Goal: Find specific page/section: Find specific page/section

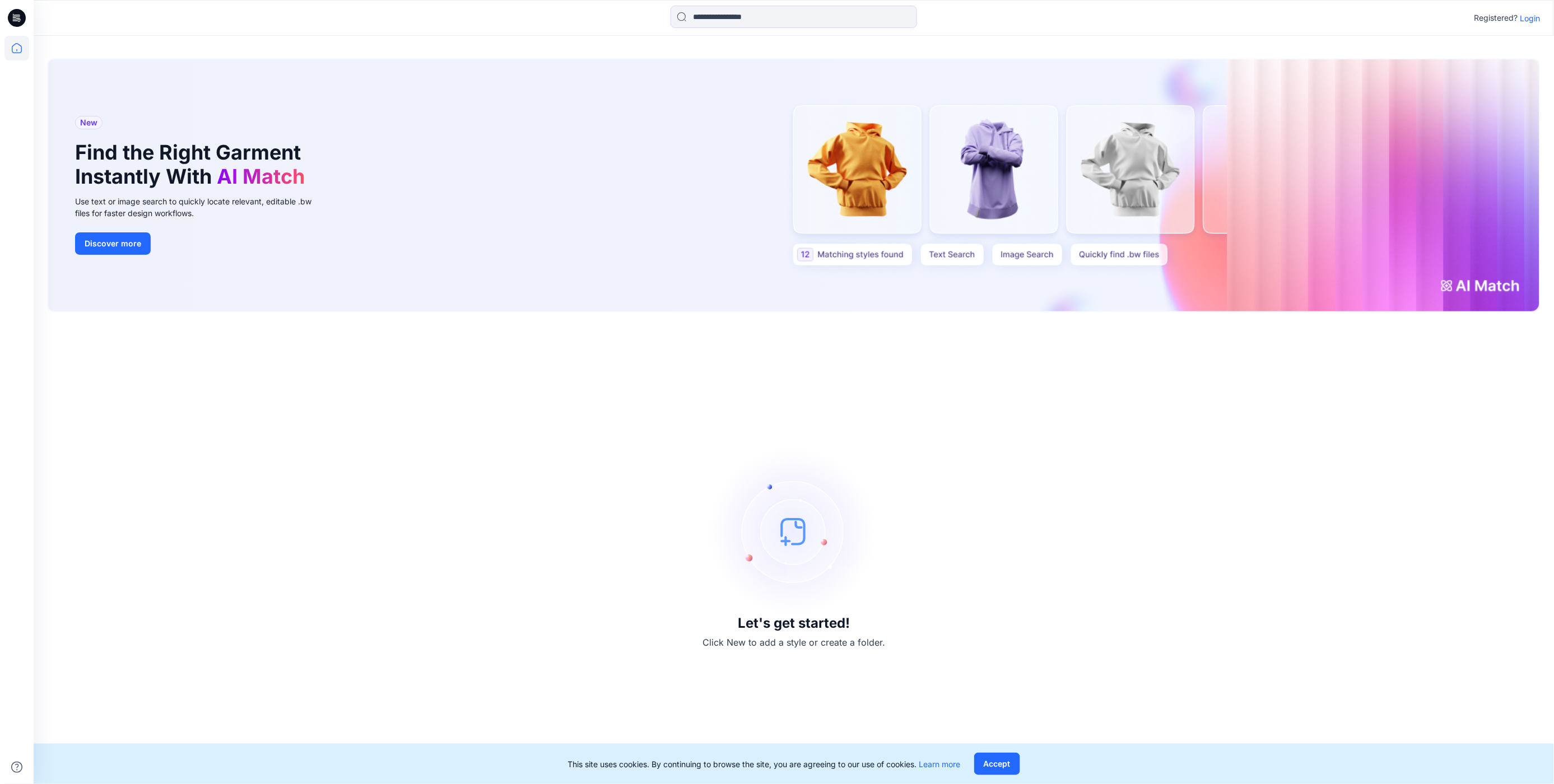
click at [1524, 13] on p "Login" at bounding box center [1530, 18] width 20 height 12
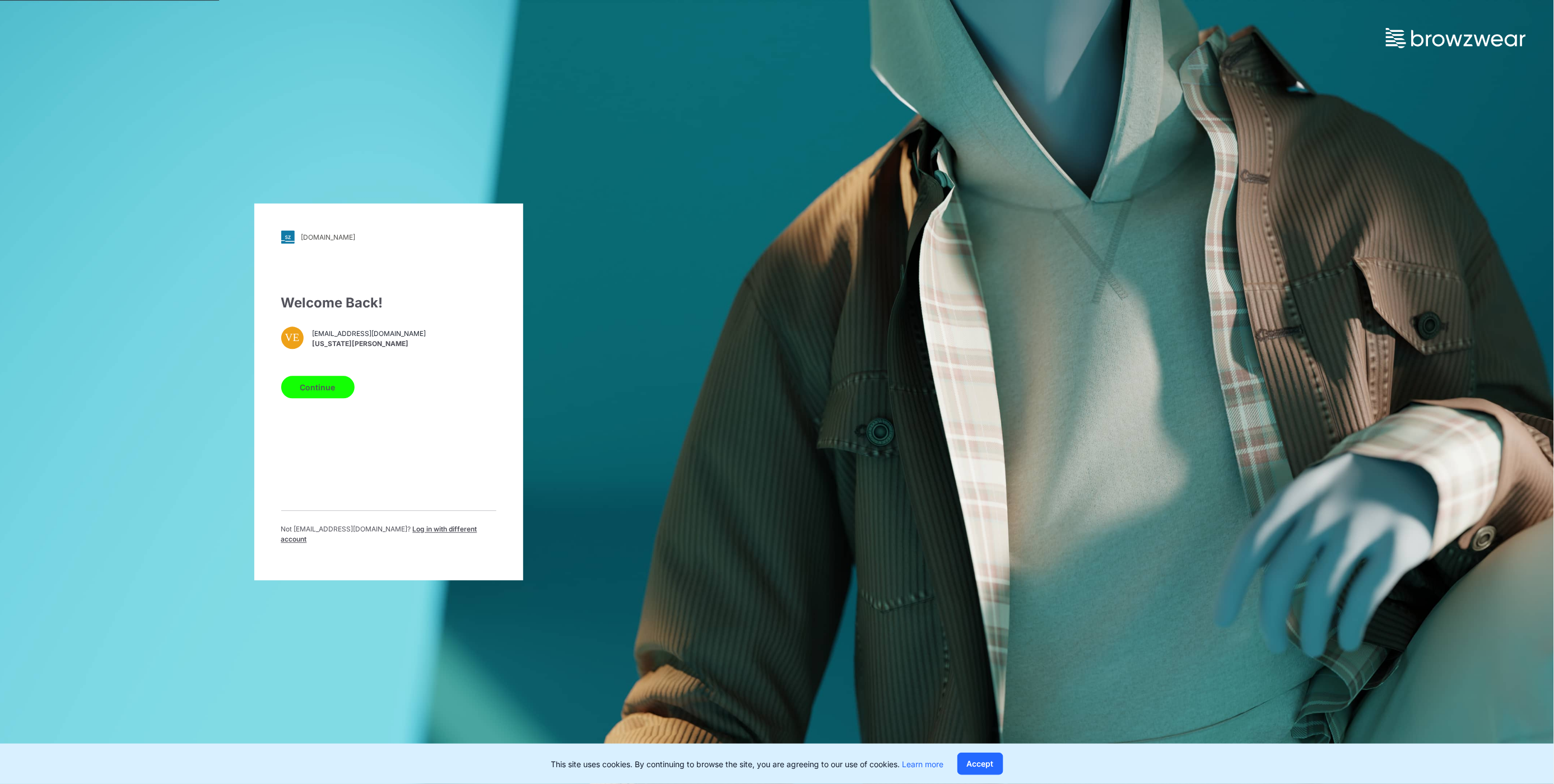
click at [296, 394] on button "Continue" at bounding box center [318, 388] width 73 height 22
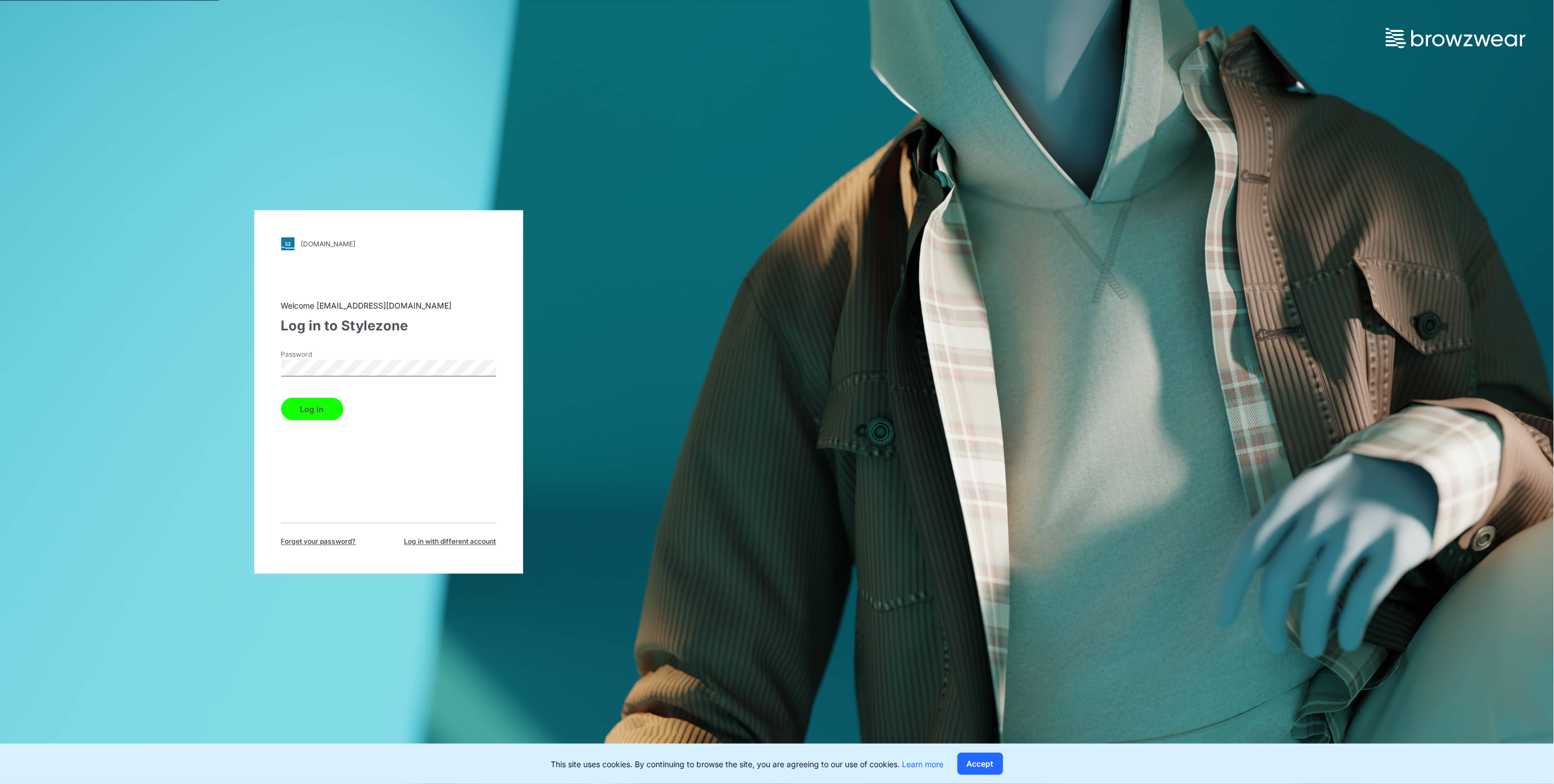
drag, startPoint x: 393, startPoint y: 407, endPoint x: 383, endPoint y: 407, distance: 10.0
click at [392, 407] on div "Log in" at bounding box center [388, 407] width 215 height 27
click at [294, 409] on button "Log in" at bounding box center [312, 410] width 63 height 22
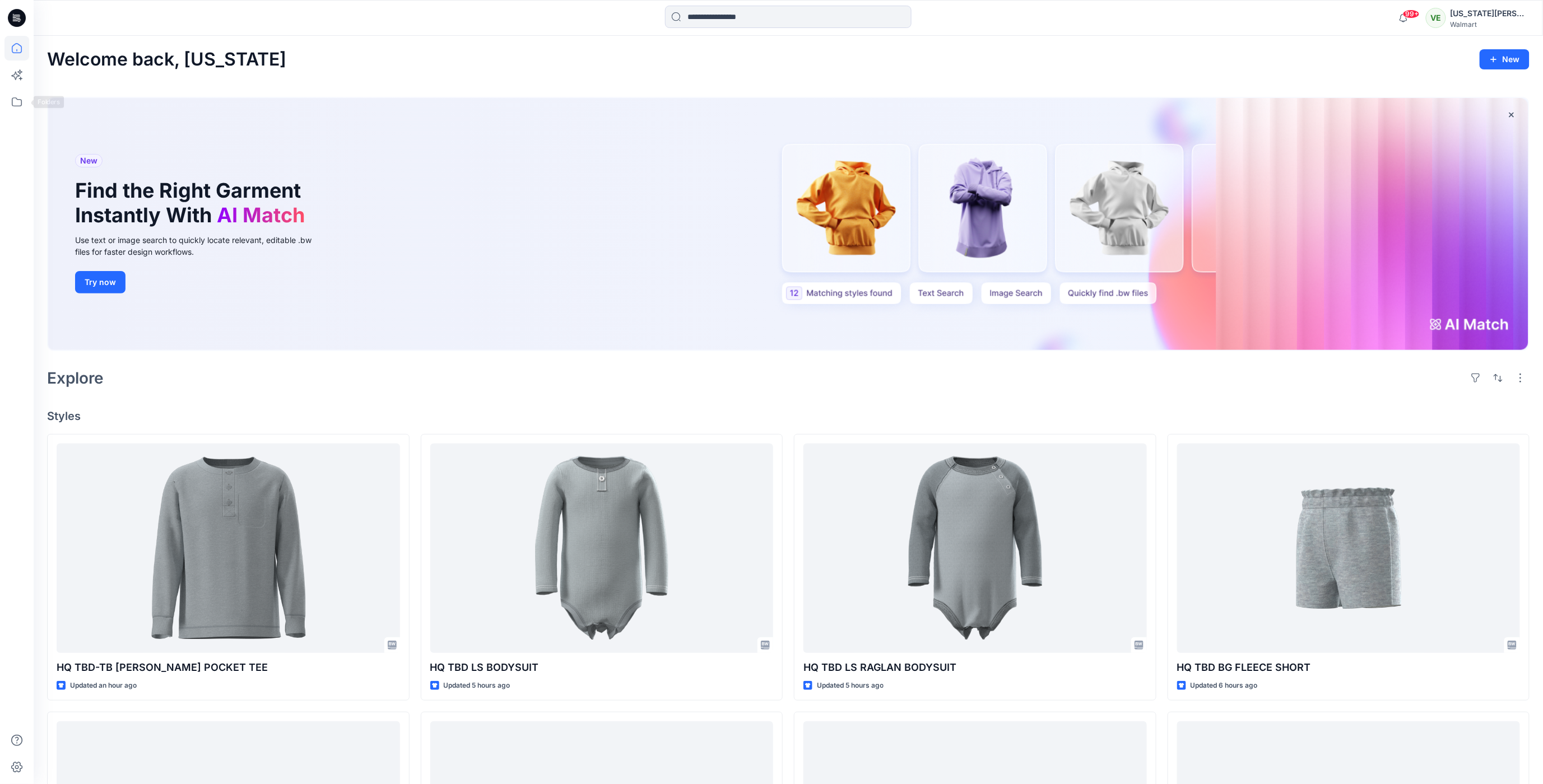
click at [25, 119] on div at bounding box center [16, 410] width 25 height 748
click at [22, 109] on icon at bounding box center [16, 102] width 25 height 25
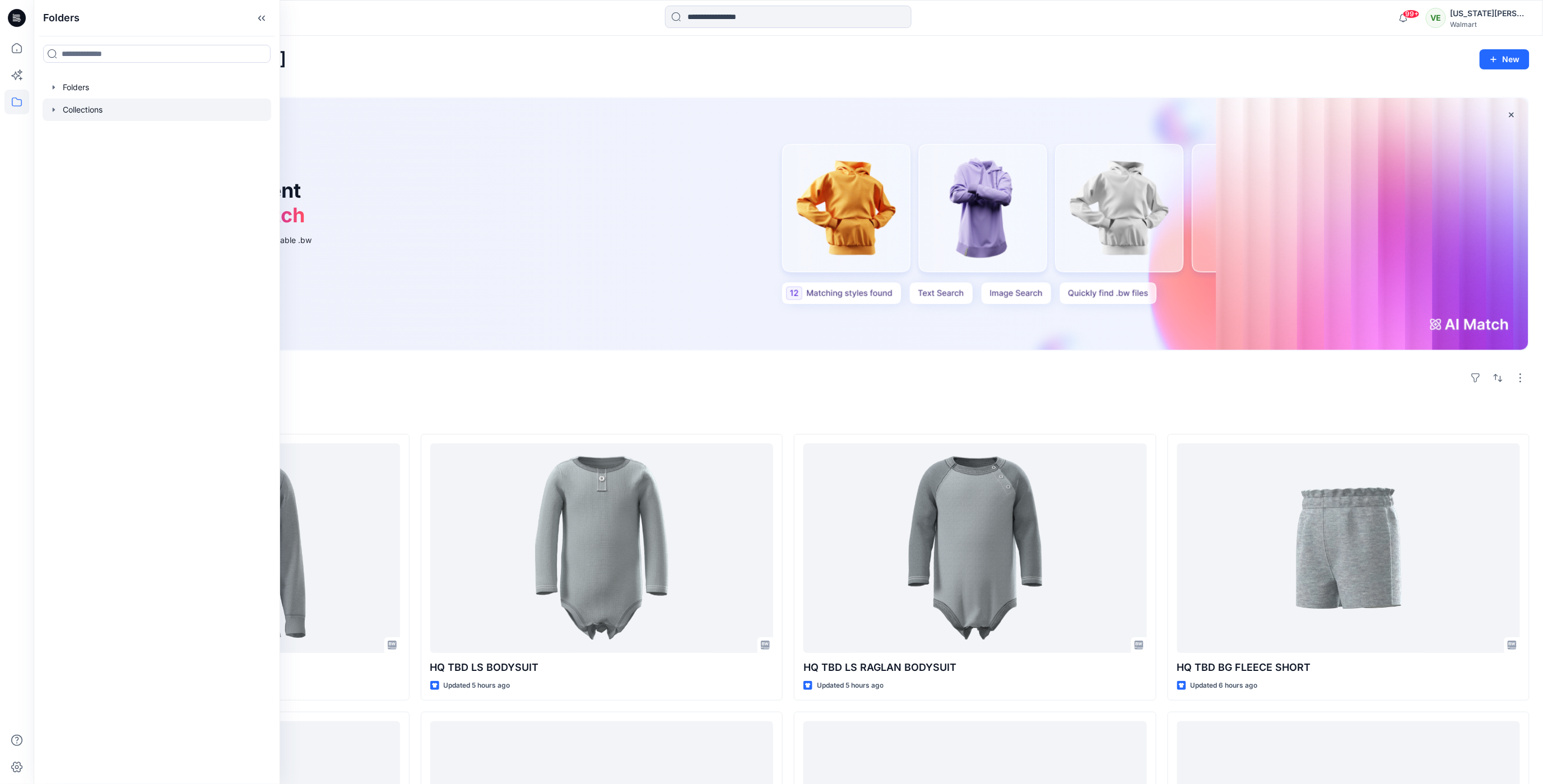
click at [120, 99] on div at bounding box center [157, 110] width 228 height 22
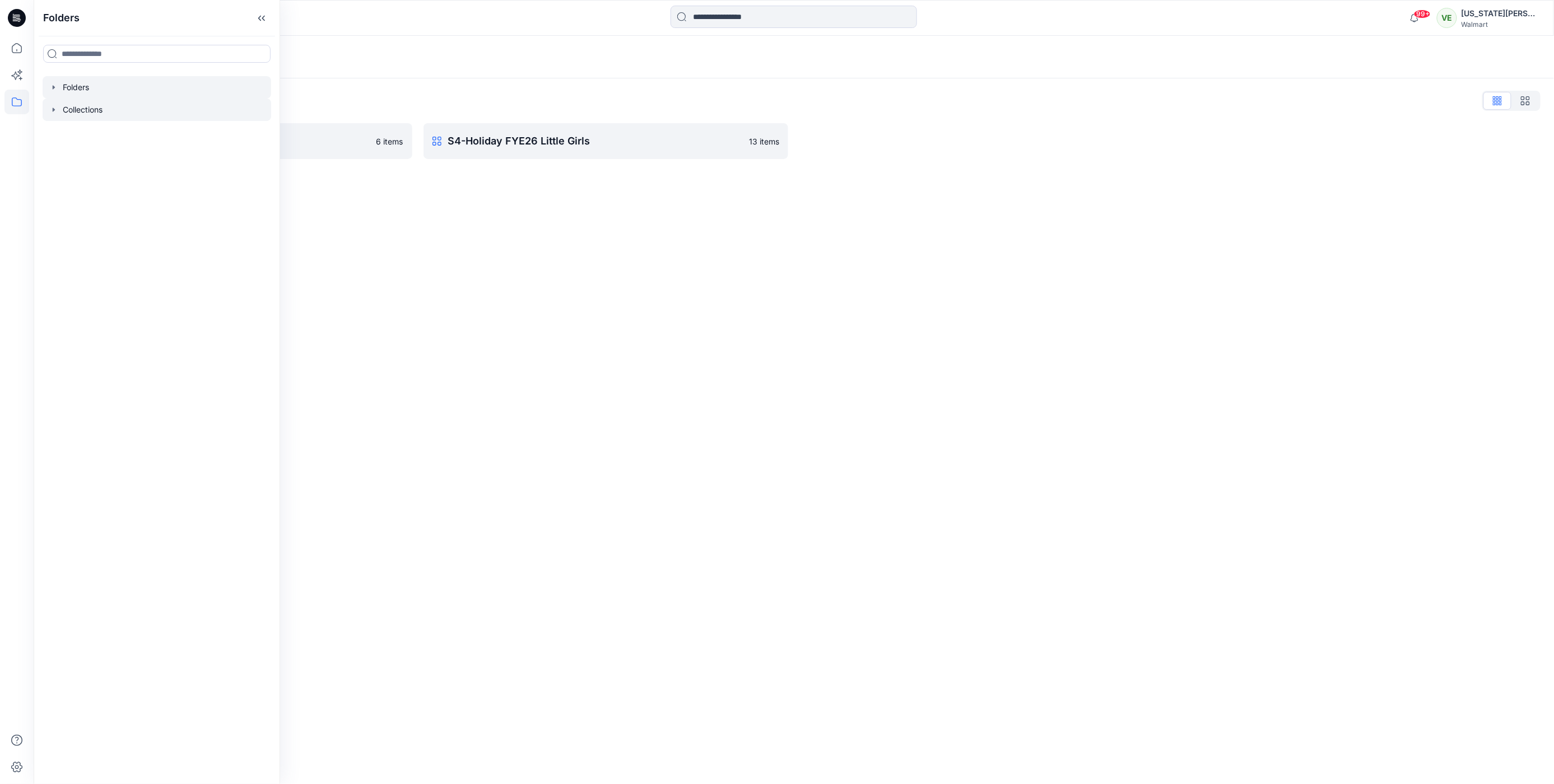
click at [121, 84] on div at bounding box center [157, 87] width 228 height 22
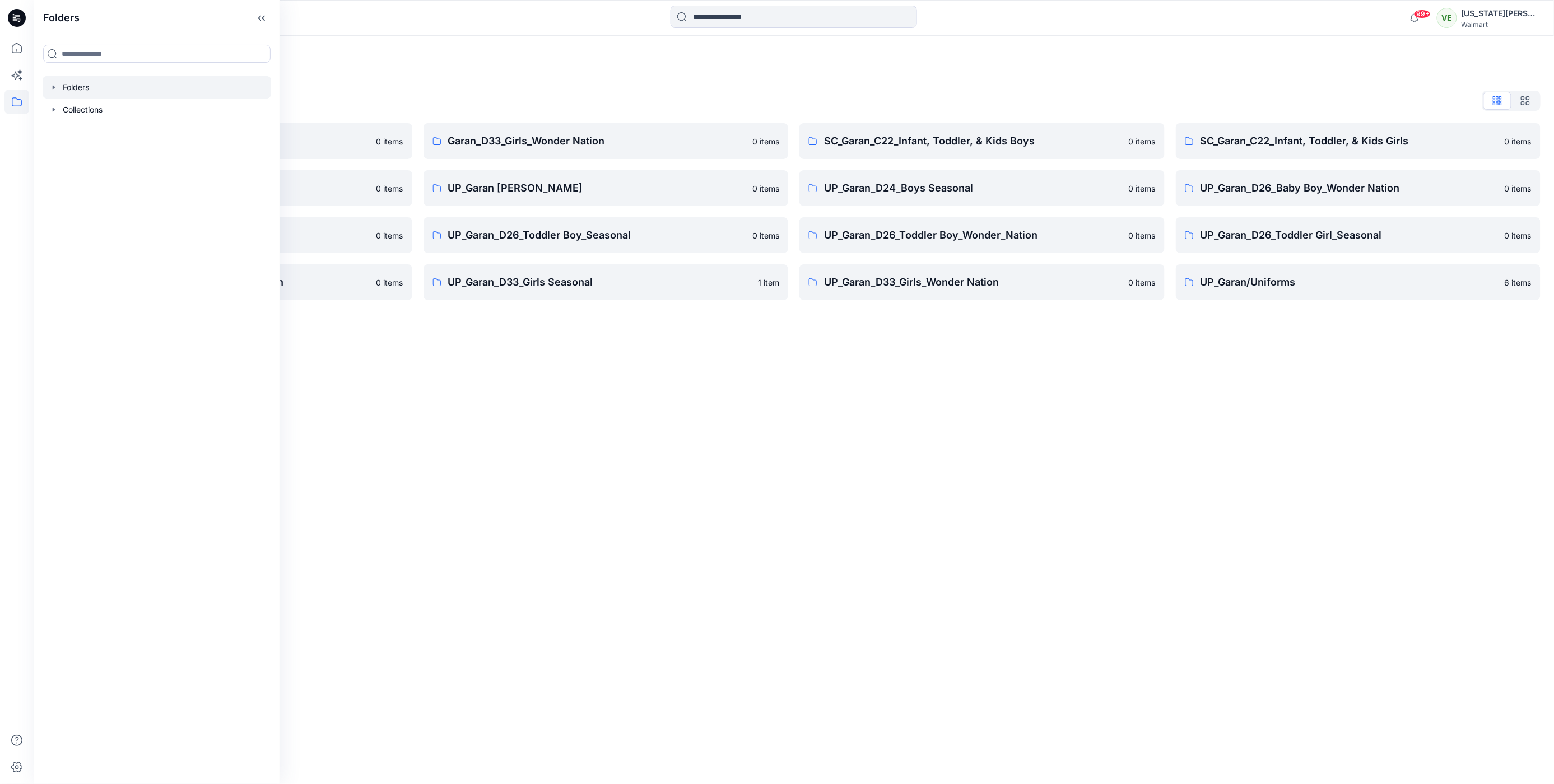
click at [650, 457] on div "Folders Folders List Garan_D33_Girls Seasonal 0 items UP Garan first insights 0…" at bounding box center [794, 410] width 1520 height 748
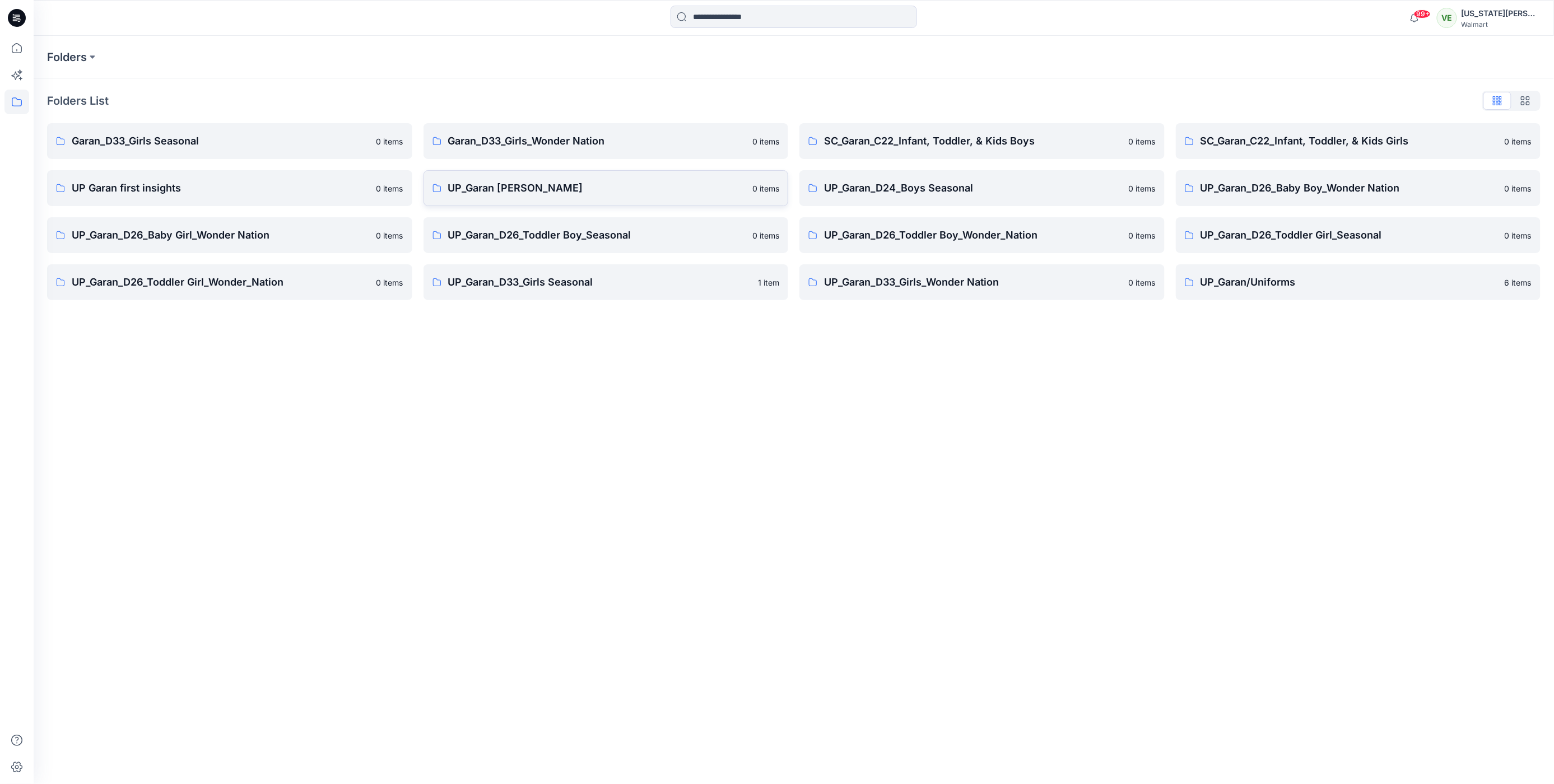
click at [554, 187] on p "UP_Garan [PERSON_NAME]" at bounding box center [597, 188] width 298 height 15
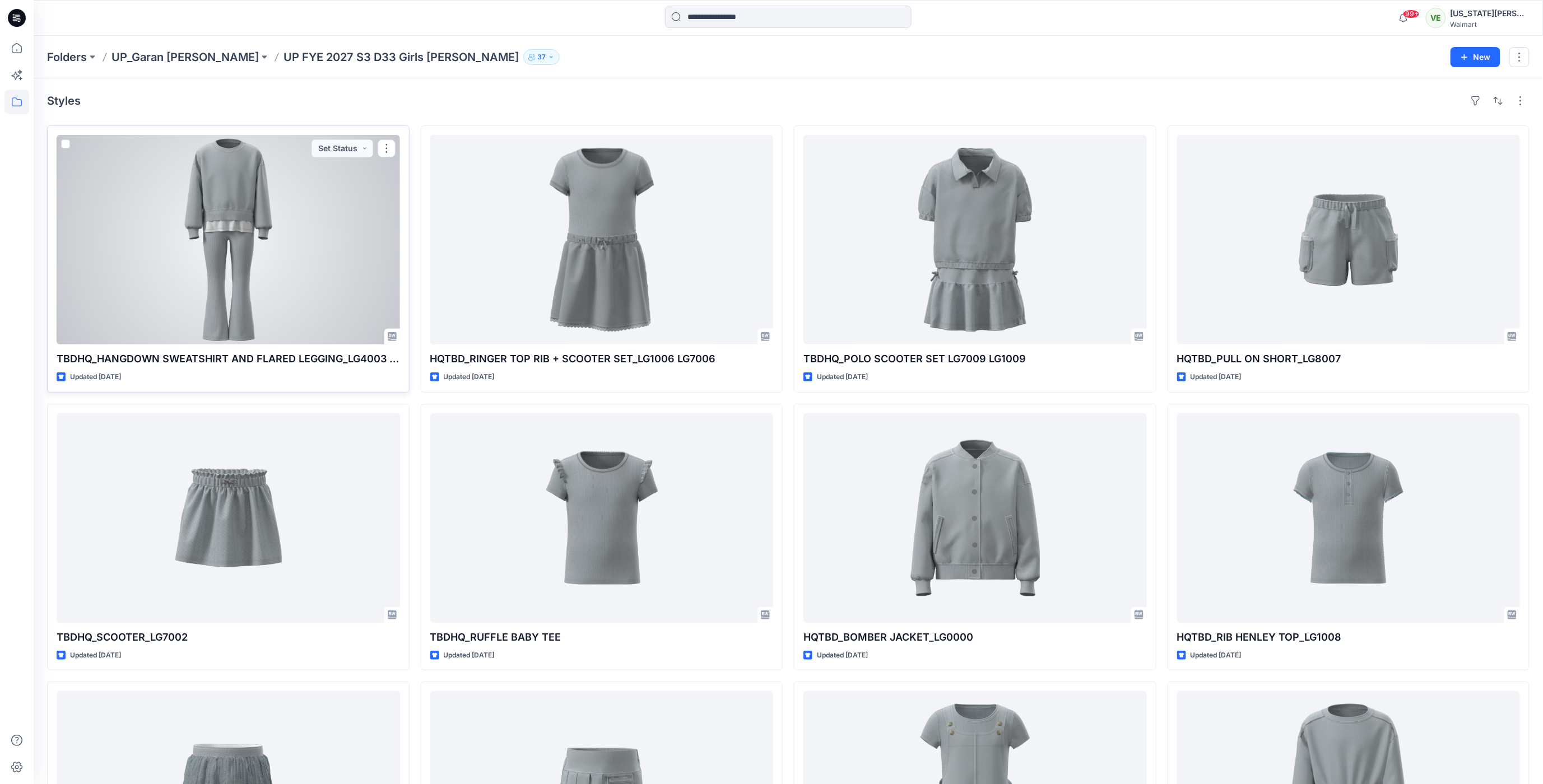
click at [228, 280] on div at bounding box center [228, 240] width 344 height 209
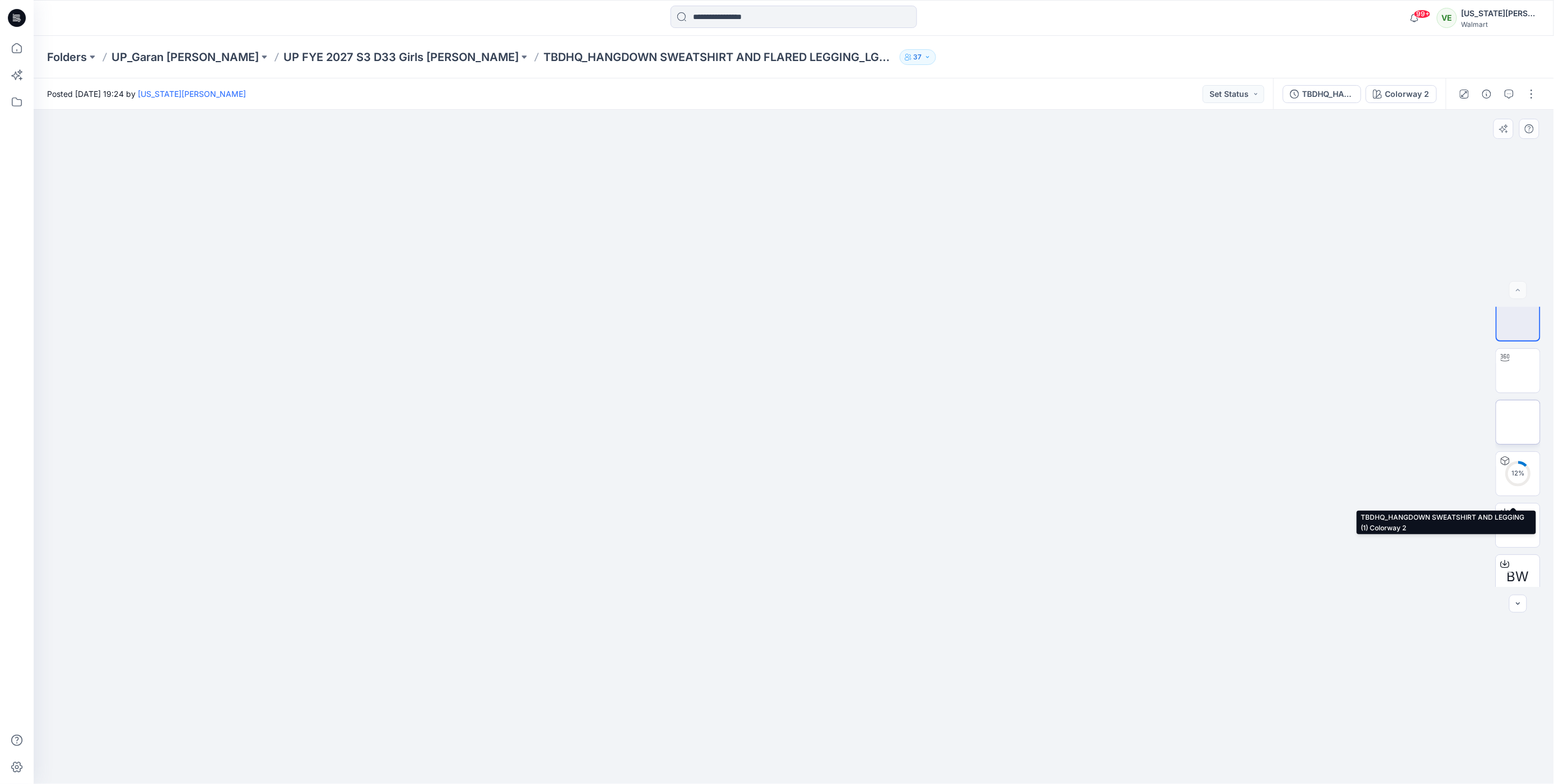
scroll to position [22, 0]
click at [1518, 358] on img at bounding box center [1518, 358] width 0 height 0
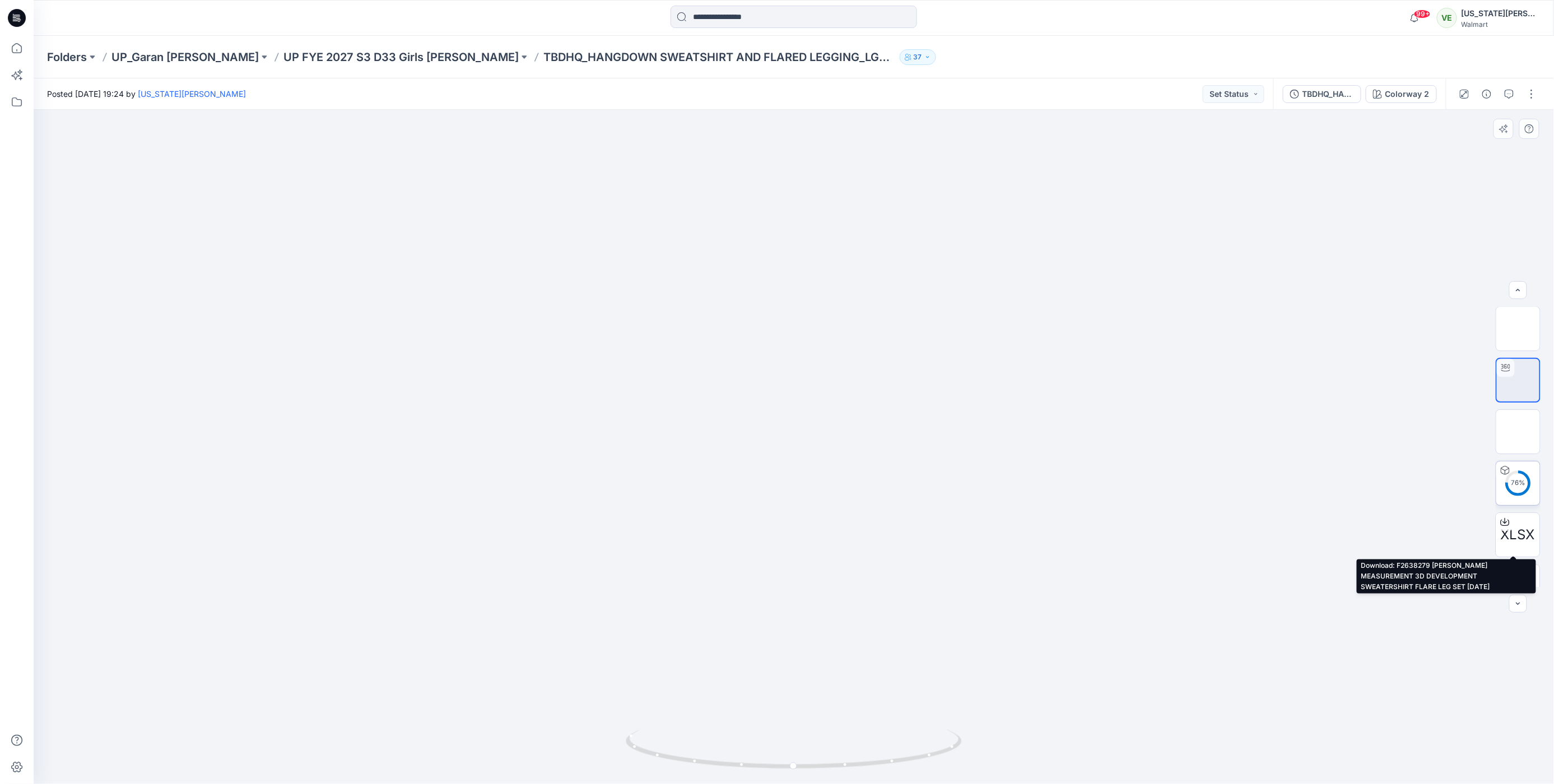
scroll to position [0, 0]
drag, startPoint x: 839, startPoint y: 573, endPoint x: 1187, endPoint y: 581, distance: 348.1
click at [1187, 581] on div at bounding box center [794, 447] width 1520 height 674
click at [360, 61] on p "UP FYE 2027 S3 D33 Girls Littles" at bounding box center [400, 57] width 235 height 15
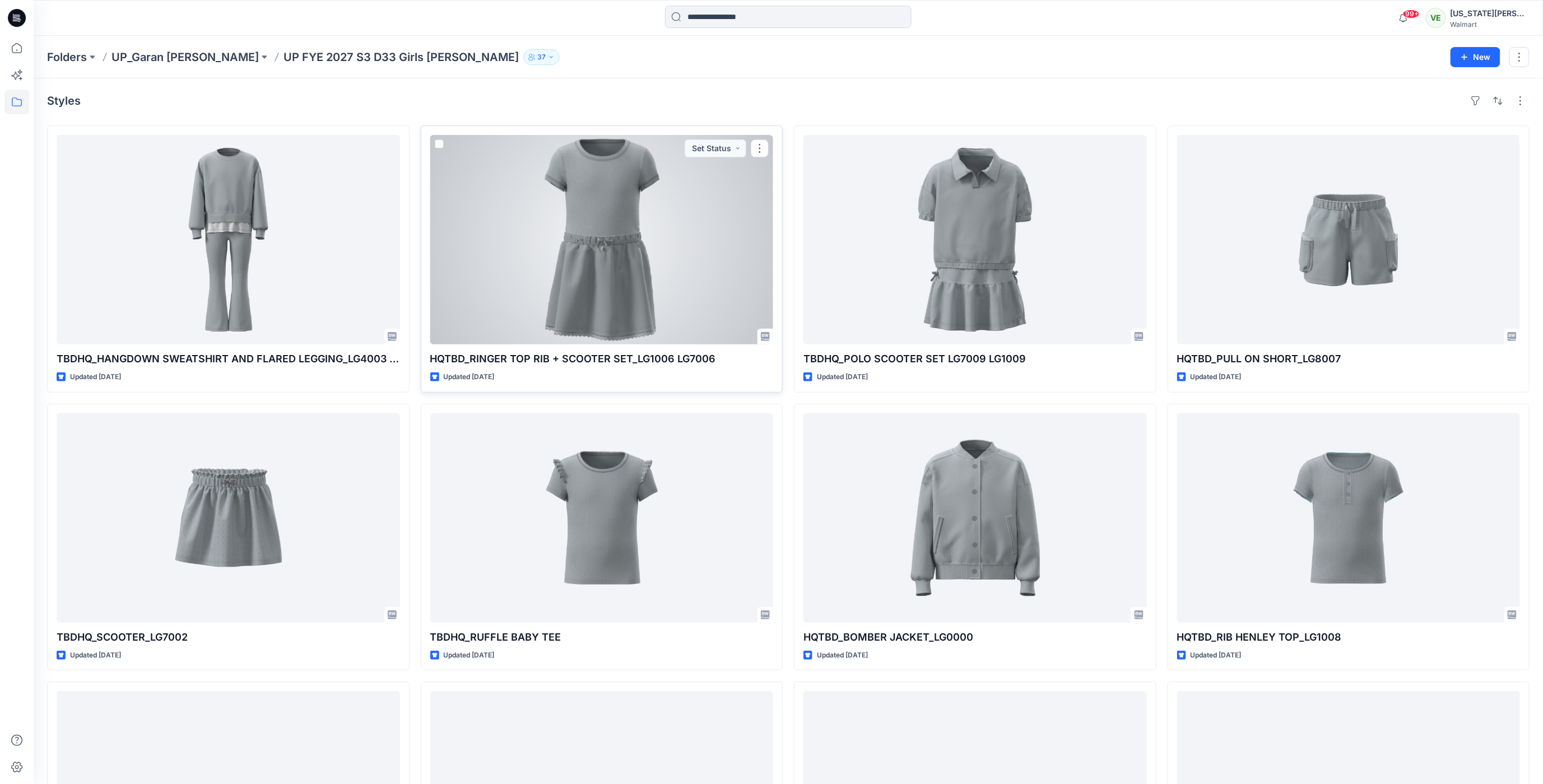
click at [729, 211] on div at bounding box center [601, 240] width 344 height 209
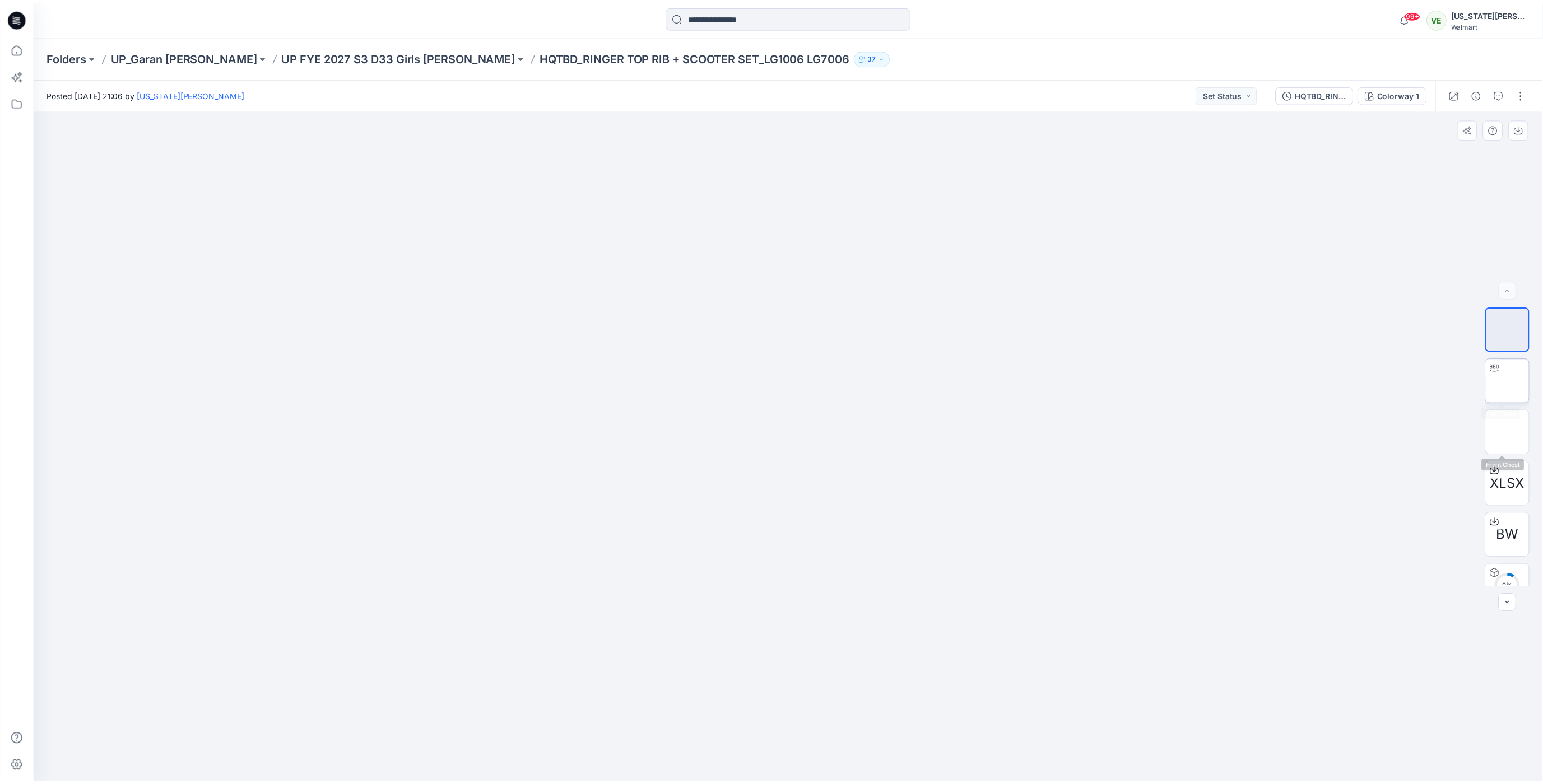
scroll to position [7, 0]
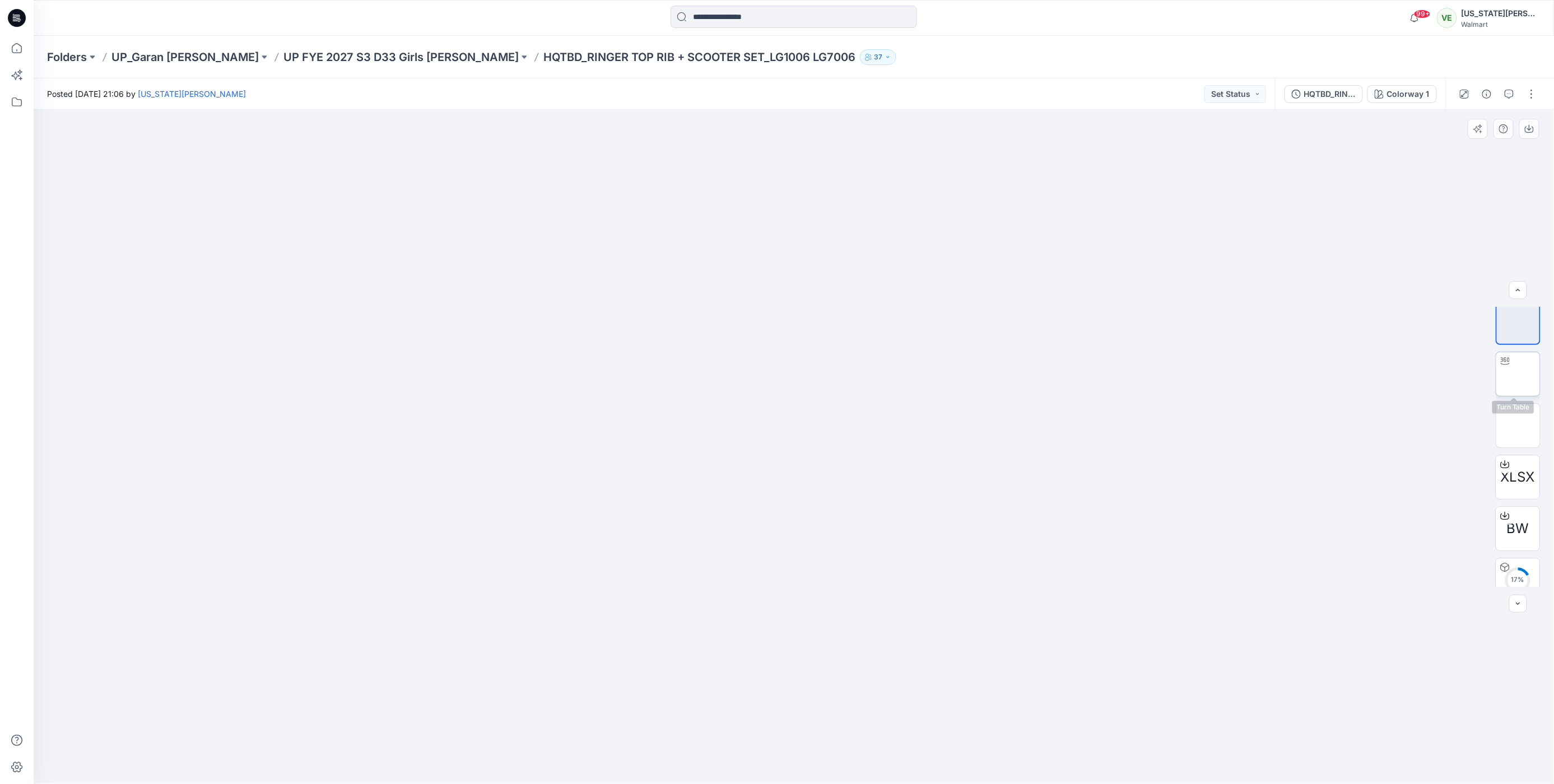
drag, startPoint x: 1527, startPoint y: 366, endPoint x: 1520, endPoint y: 372, distance: 9.2
click at [1518, 374] on img at bounding box center [1518, 374] width 0 height 0
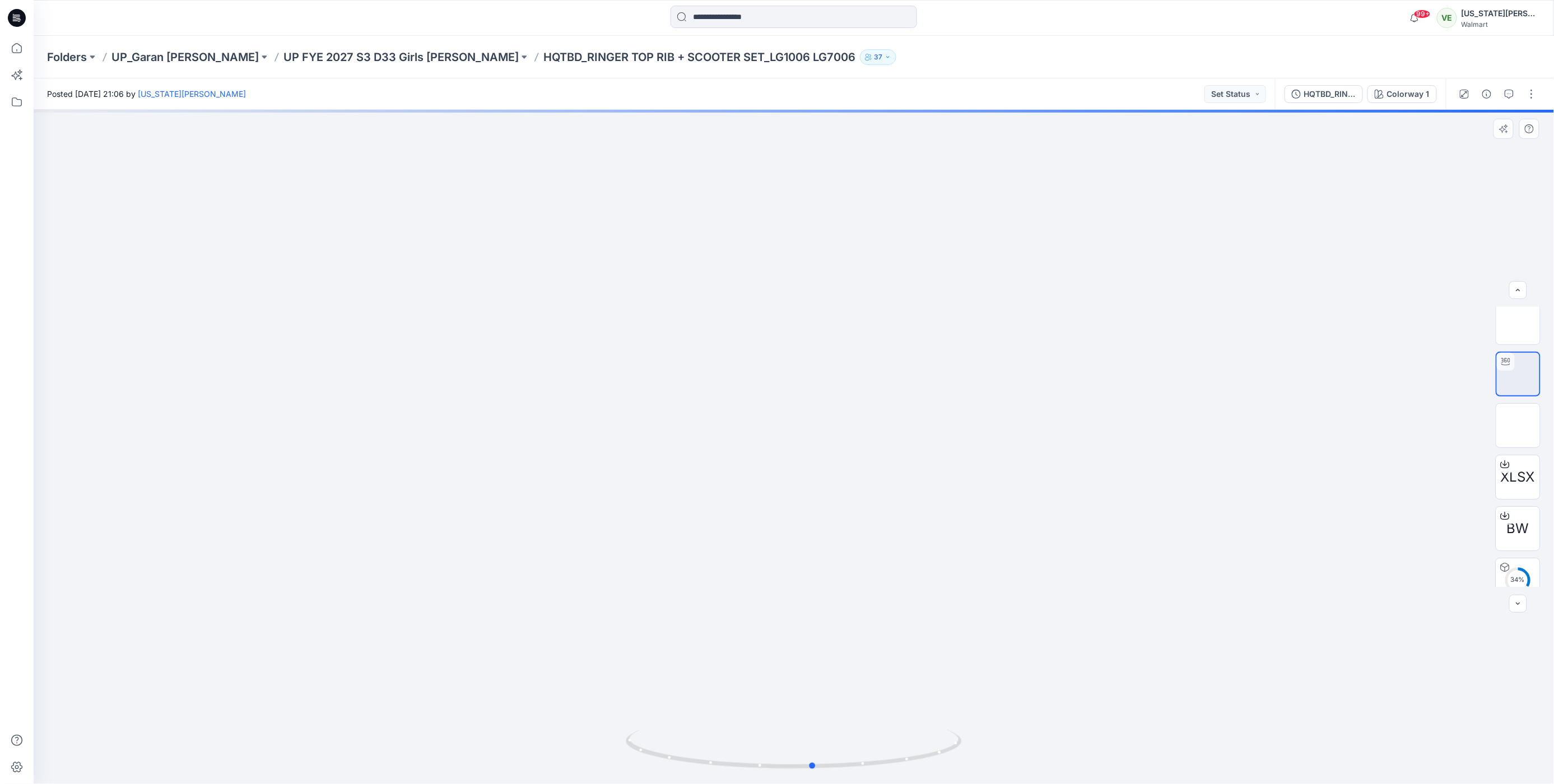
drag, startPoint x: 864, startPoint y: 558, endPoint x: 536, endPoint y: 566, distance: 328.1
click at [536, 566] on div at bounding box center [794, 447] width 1520 height 674
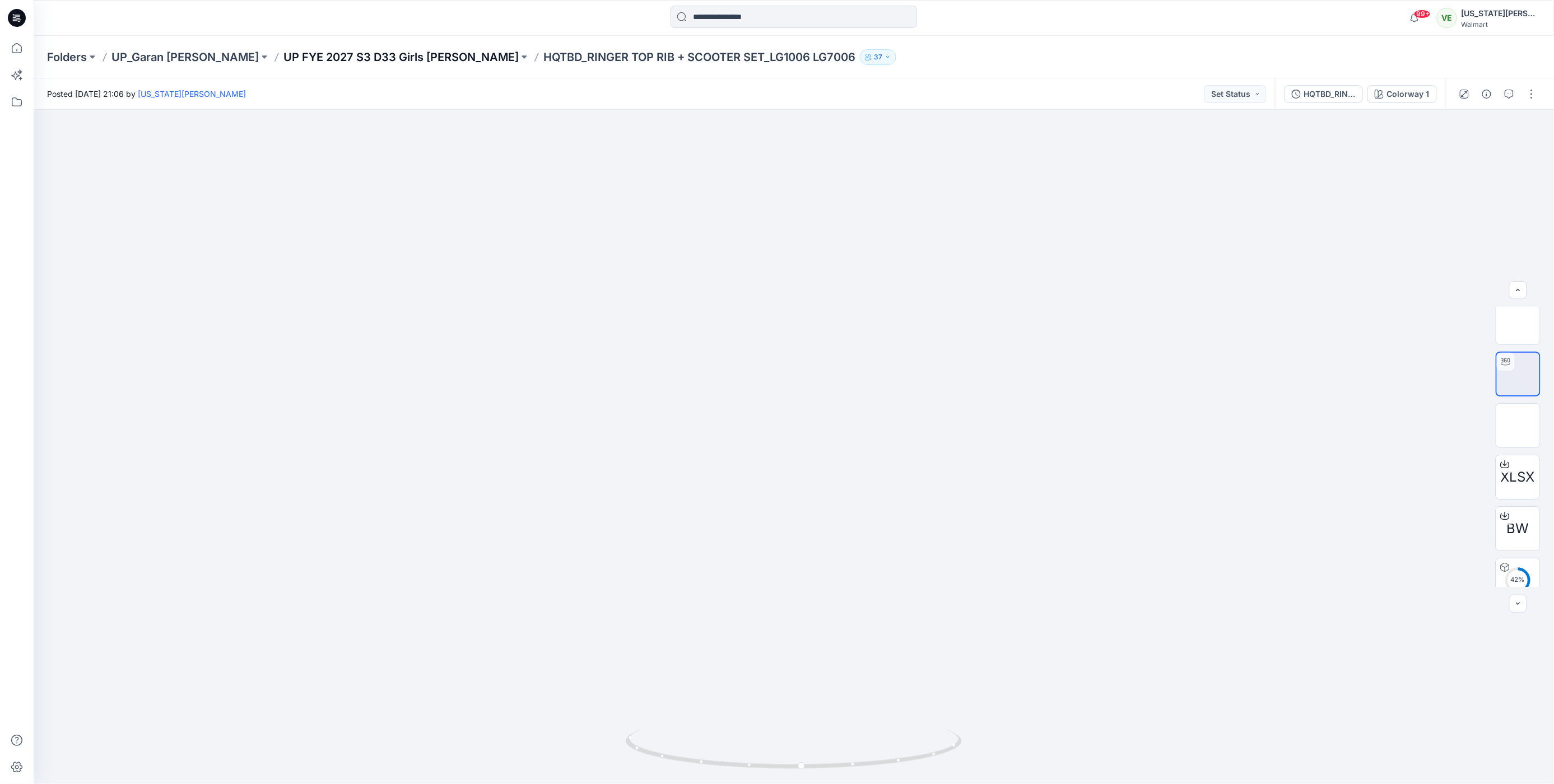
click at [327, 63] on p "UP FYE 2027 S3 D33 Girls Littles" at bounding box center [400, 57] width 235 height 15
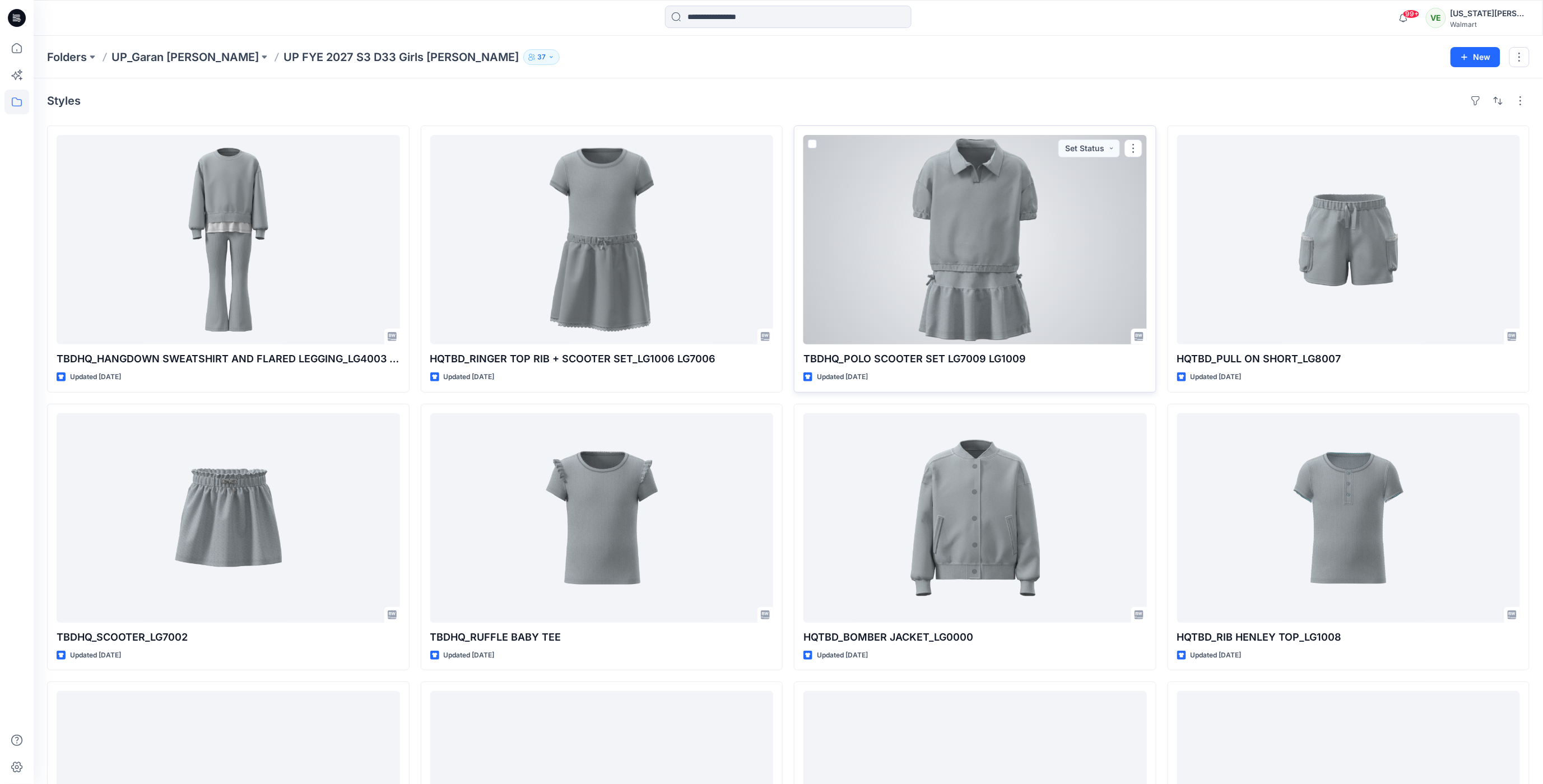
click at [996, 255] on div at bounding box center [975, 240] width 344 height 209
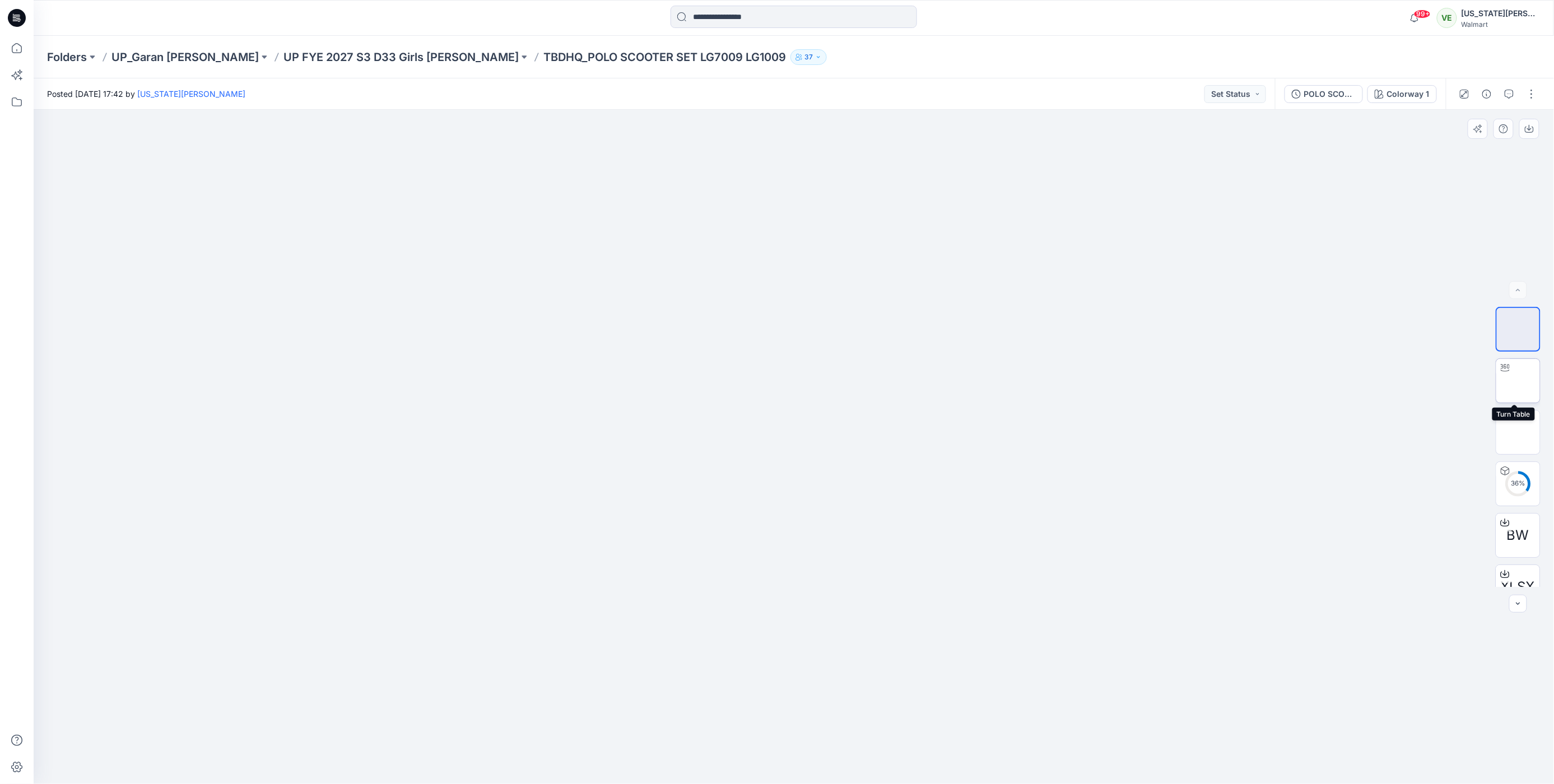
click at [1518, 381] on img at bounding box center [1518, 381] width 0 height 0
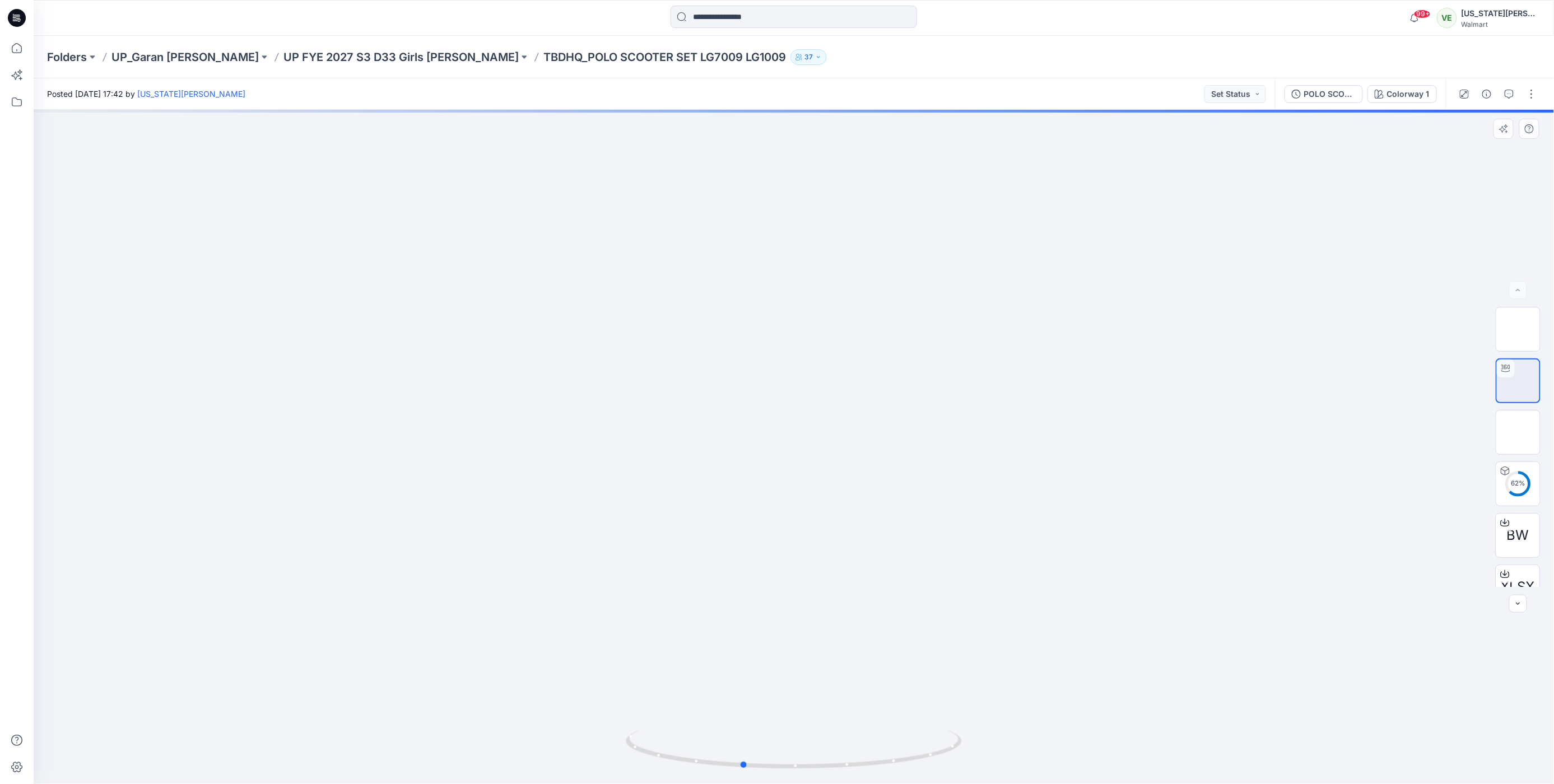
drag, startPoint x: 1151, startPoint y: 538, endPoint x: 753, endPoint y: 544, distance: 398.0
click at [753, 544] on div at bounding box center [794, 447] width 1520 height 674
click at [318, 60] on p "UP FYE 2027 S3 D33 Girls Littles" at bounding box center [400, 57] width 235 height 15
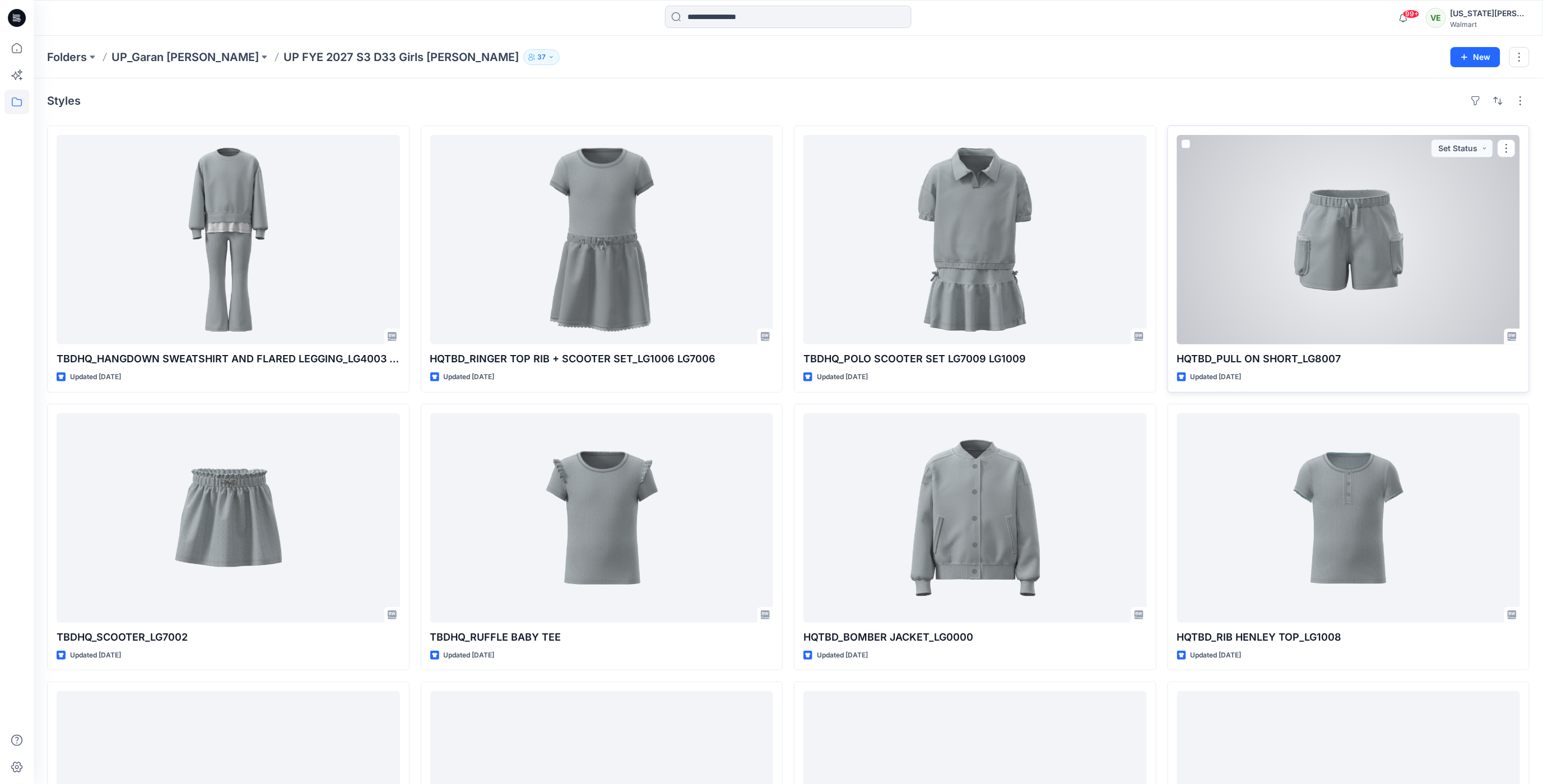
click at [1324, 248] on div at bounding box center [1348, 240] width 344 height 209
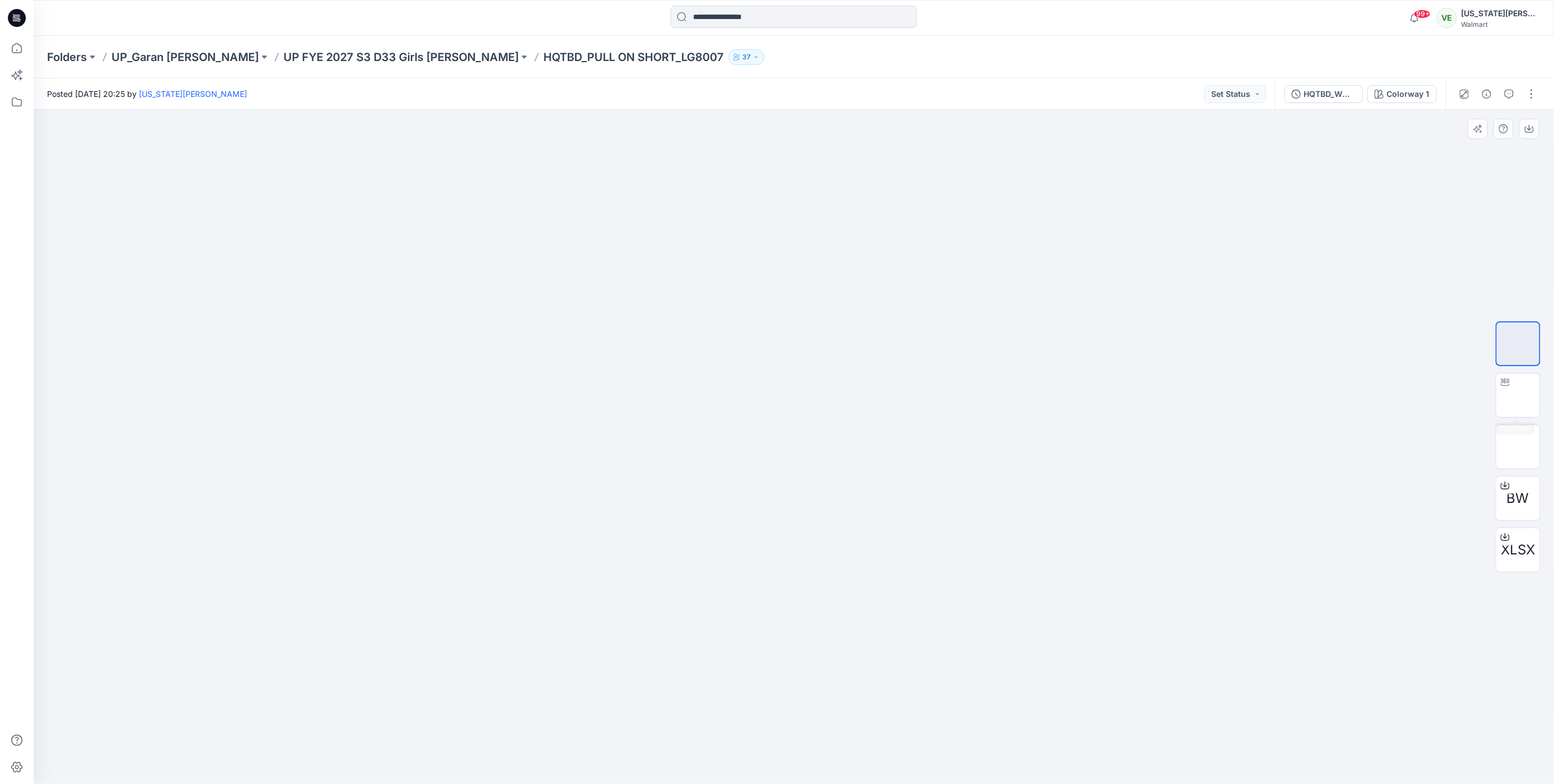
drag, startPoint x: 1552, startPoint y: 386, endPoint x: 1531, endPoint y: 391, distance: 21.6
click at [1552, 386] on div "BW XLSX" at bounding box center [1518, 447] width 72 height 280
click at [1518, 396] on img at bounding box center [1518, 396] width 0 height 0
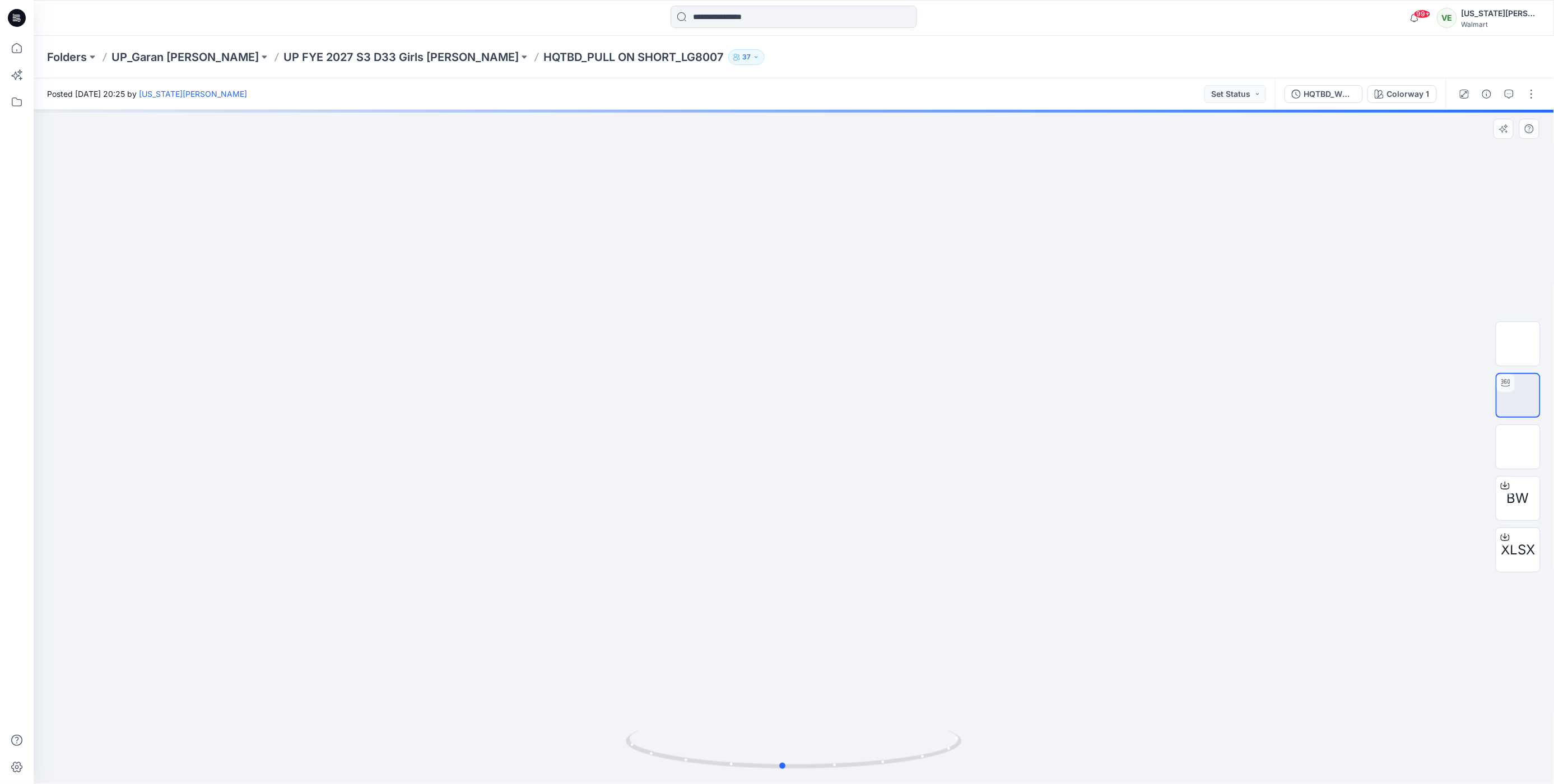
click at [986, 669] on div at bounding box center [794, 447] width 1520 height 674
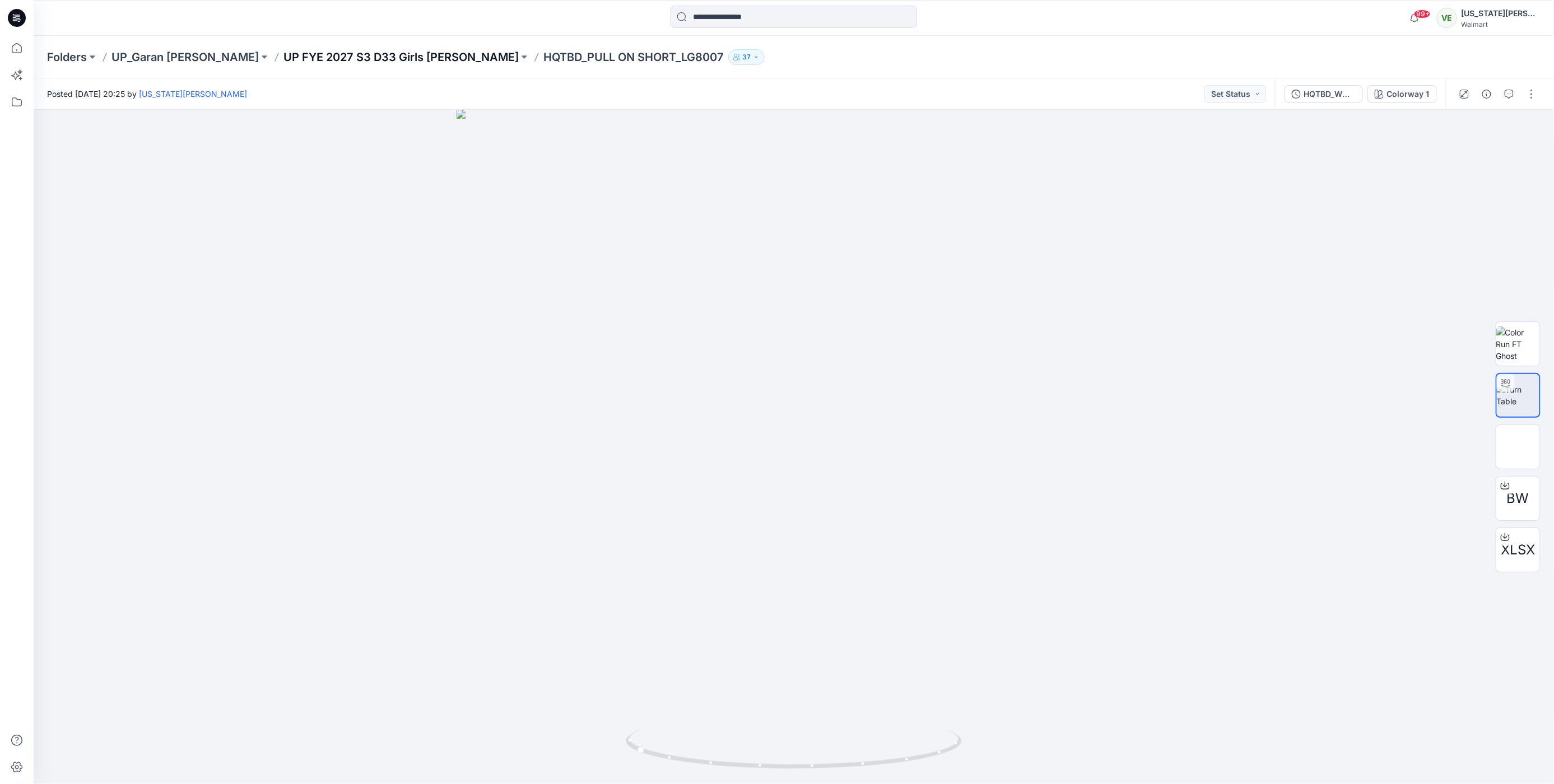
click at [289, 64] on p "UP FYE 2027 S3 D33 Girls Littles" at bounding box center [400, 57] width 235 height 15
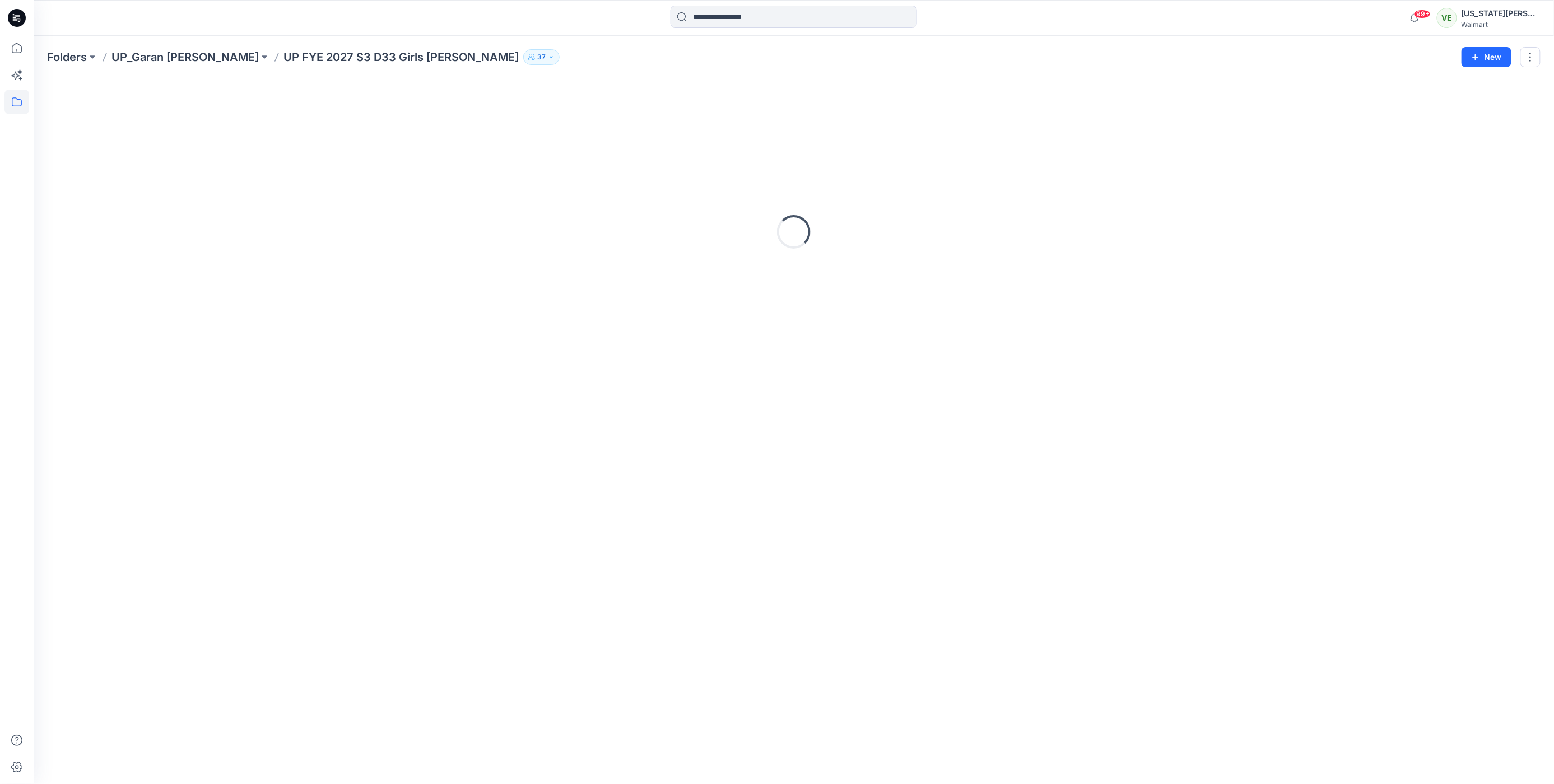
click at [289, 60] on p "UP FYE 2027 S3 D33 Girls Littles" at bounding box center [400, 57] width 235 height 15
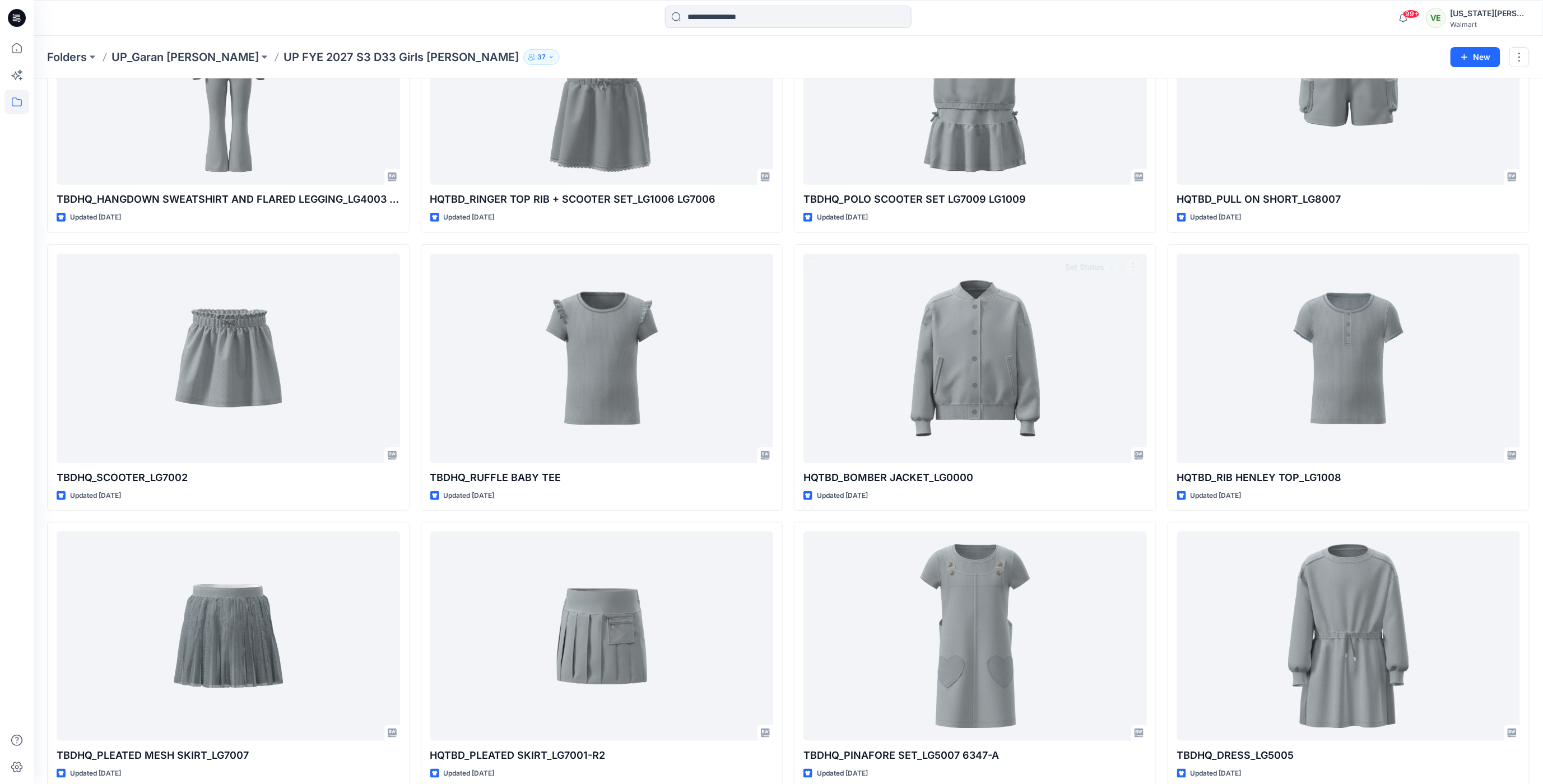
scroll to position [518, 0]
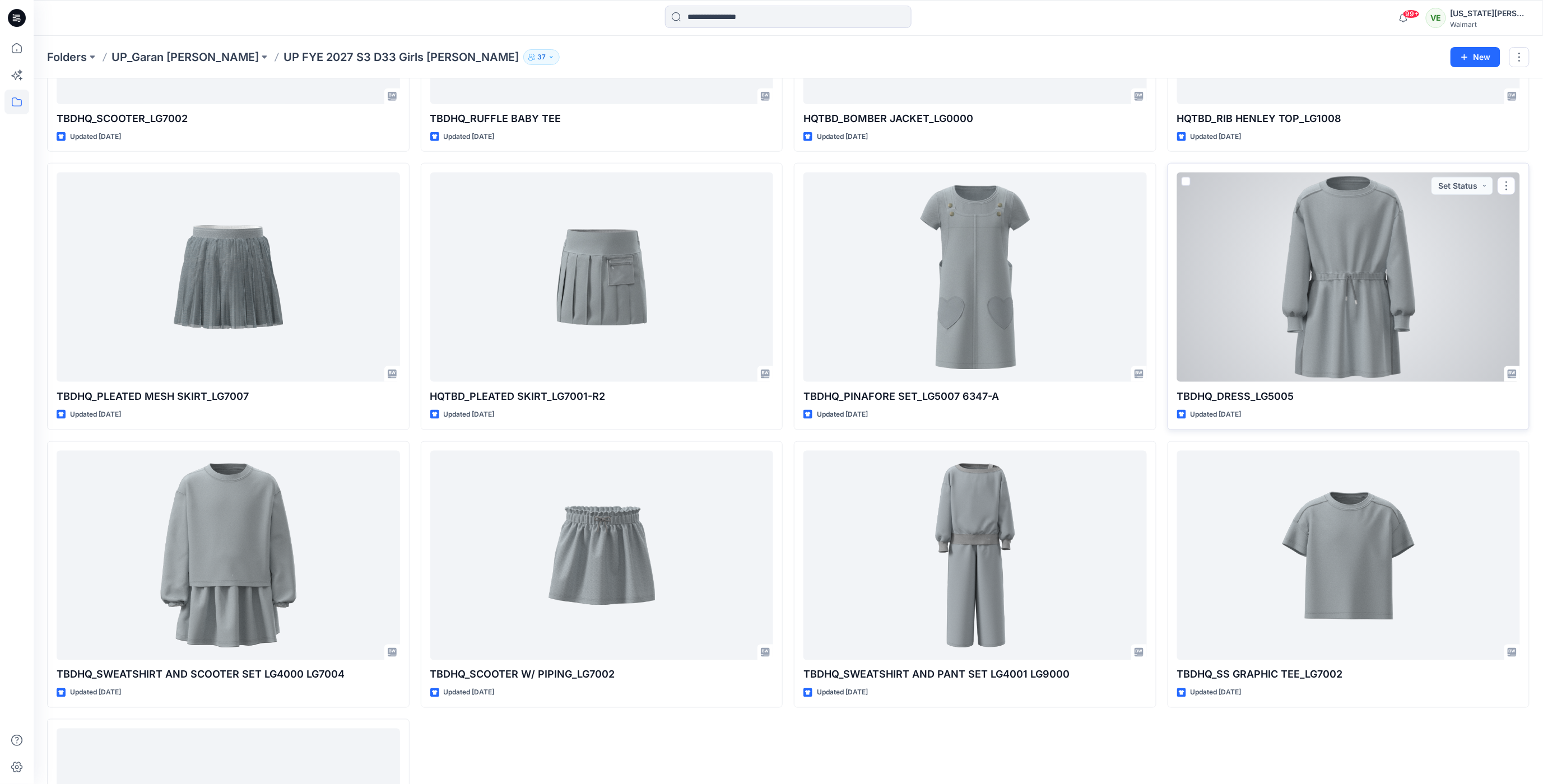
click at [1349, 308] on div at bounding box center [1348, 277] width 344 height 209
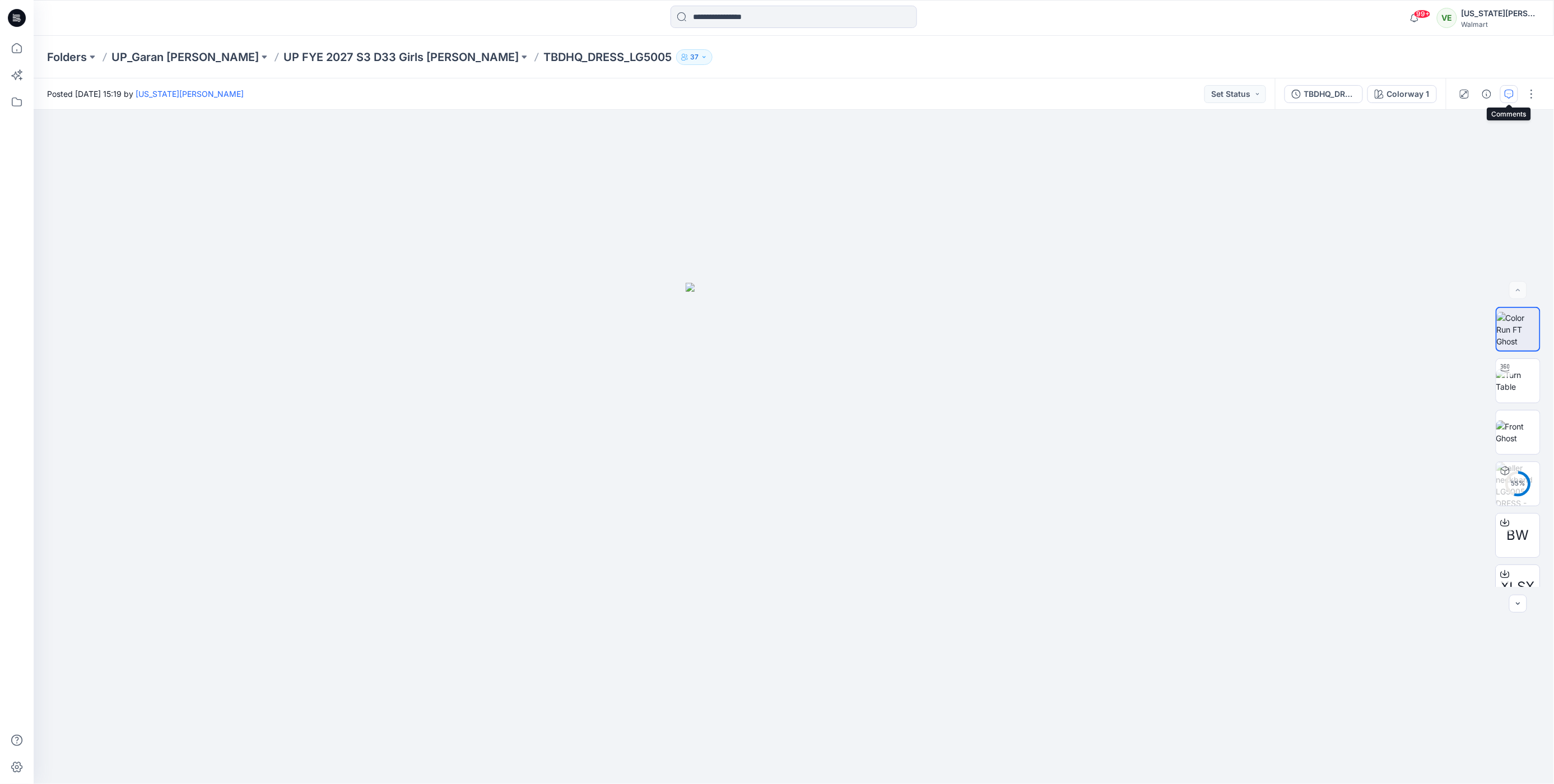
click at [1512, 93] on icon "button" at bounding box center [1509, 94] width 9 height 9
